Goal: Task Accomplishment & Management: Use online tool/utility

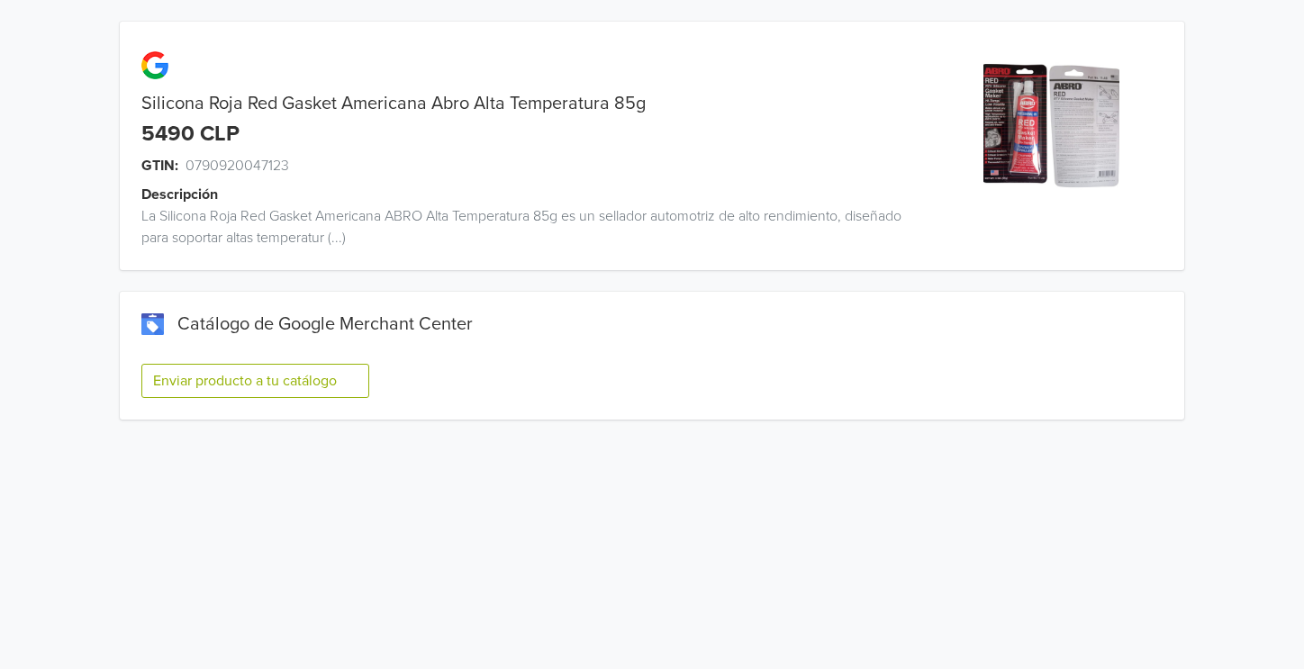
click at [257, 370] on button "Enviar producto a tu catálogo" at bounding box center [255, 381] width 228 height 34
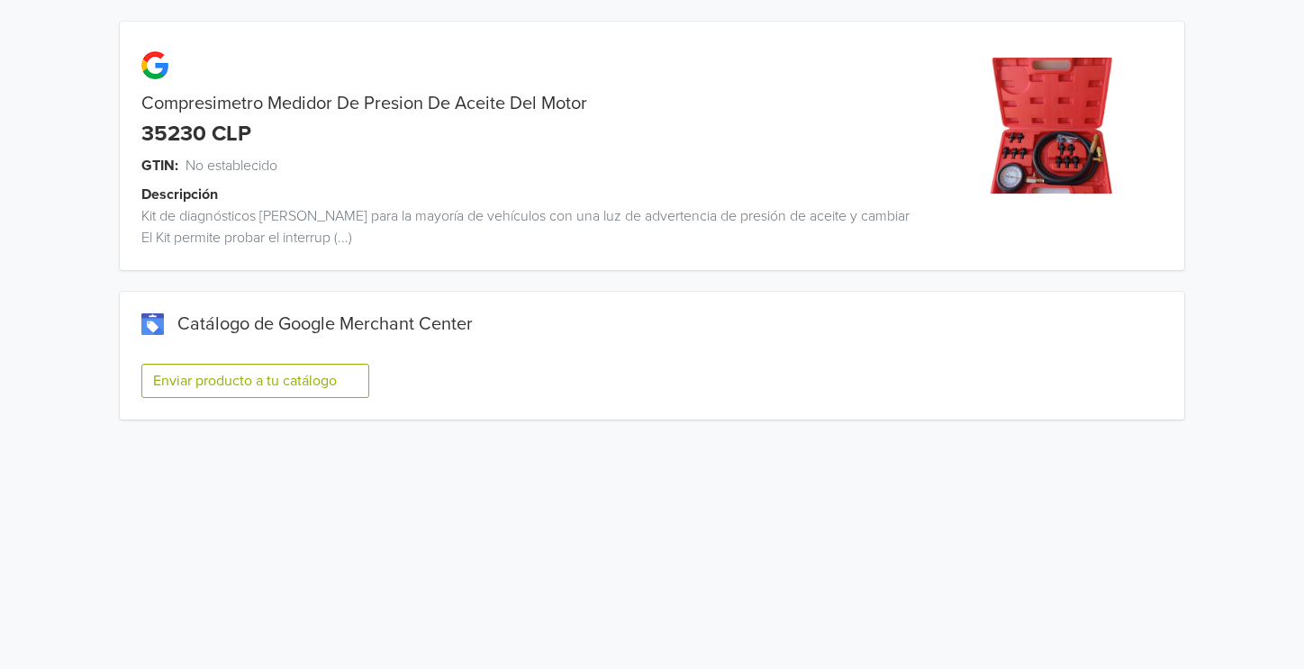
click at [317, 387] on button "Enviar producto a tu catálogo" at bounding box center [255, 381] width 228 height 34
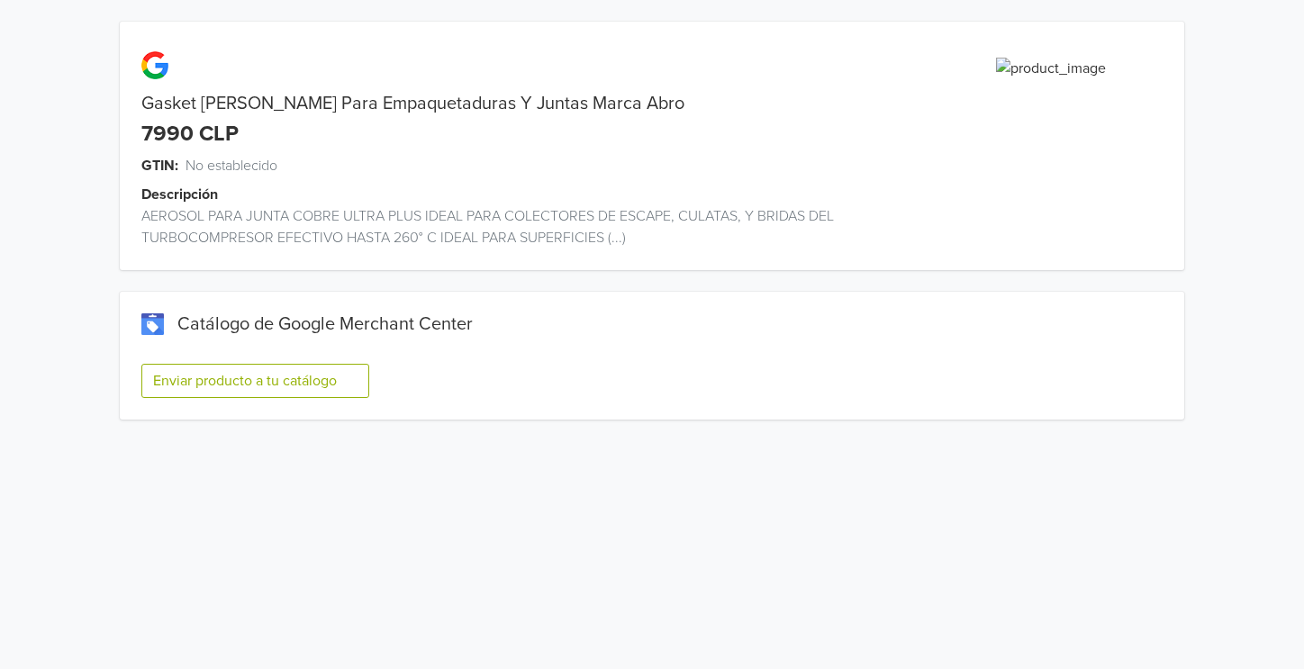
click at [334, 370] on button "Enviar producto a tu catálogo" at bounding box center [255, 381] width 228 height 34
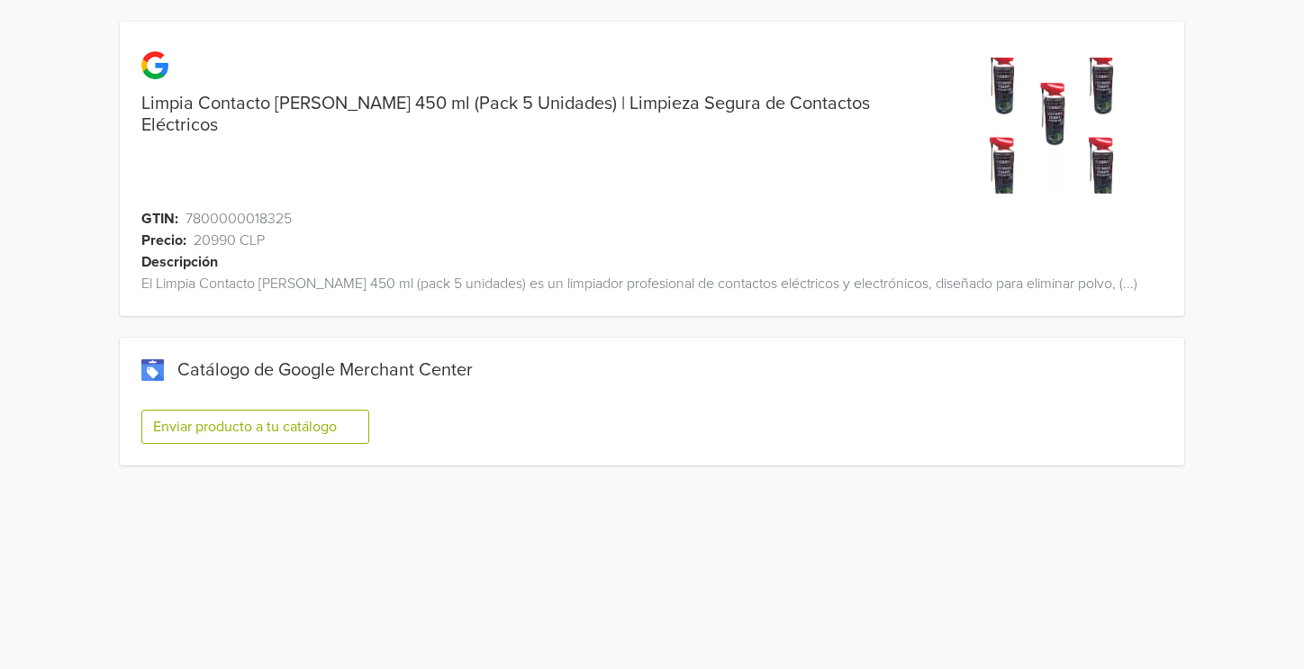
click at [228, 430] on button "Enviar producto a tu catálogo" at bounding box center [255, 427] width 228 height 34
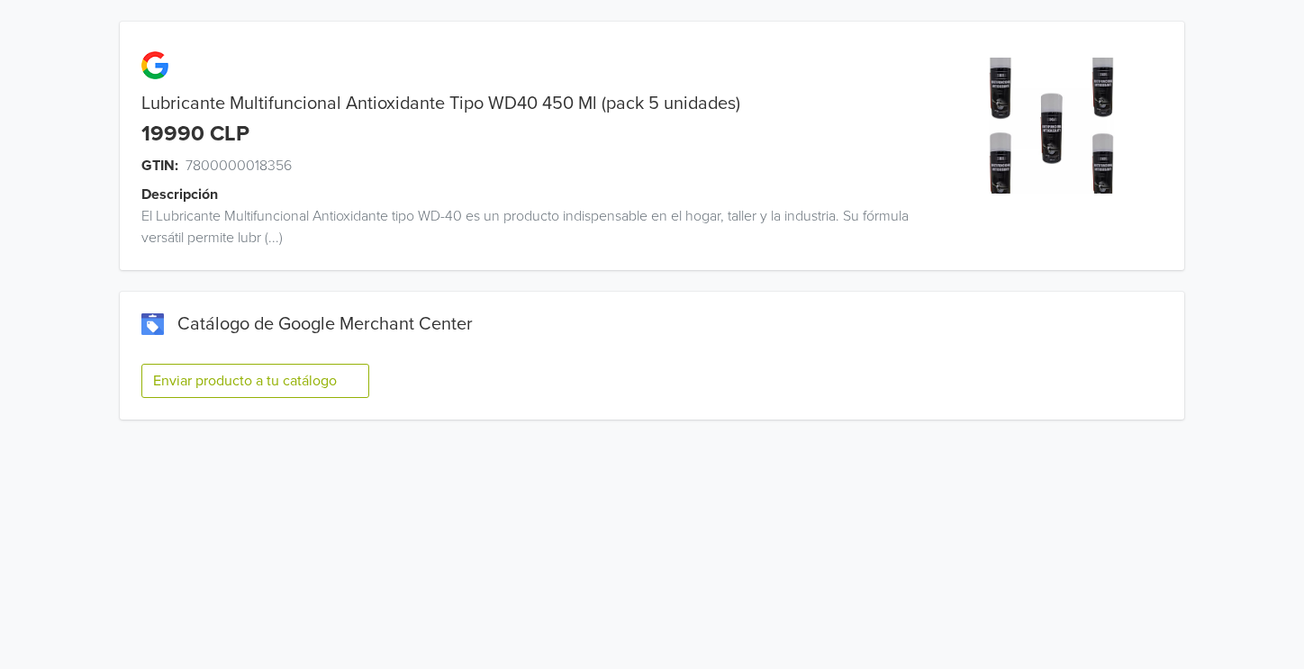
click at [250, 383] on button "Enviar producto a tu catálogo" at bounding box center [255, 381] width 228 height 34
